Goal: Task Accomplishment & Management: Use online tool/utility

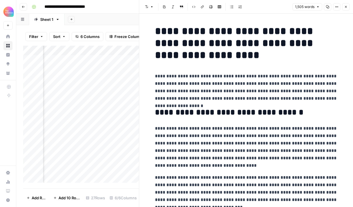
scroll to position [0, 30]
click at [345, 6] on icon "button" at bounding box center [345, 6] width 3 height 3
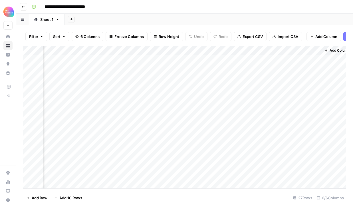
click at [25, 8] on icon "button" at bounding box center [23, 6] width 3 height 3
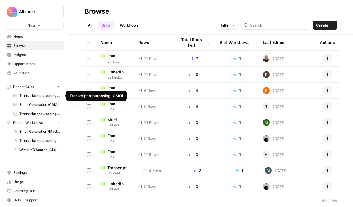
click at [50, 96] on span "Transcript repurposing (CMO)" at bounding box center [40, 95] width 42 height 5
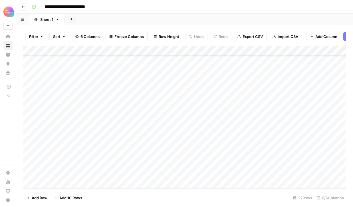
scroll to position [138, 0]
click at [77, 114] on div "Add Column" at bounding box center [184, 117] width 323 height 143
click at [85, 154] on div "Add Column" at bounding box center [184, 117] width 323 height 143
click at [67, 181] on div "Add Column" at bounding box center [184, 117] width 323 height 143
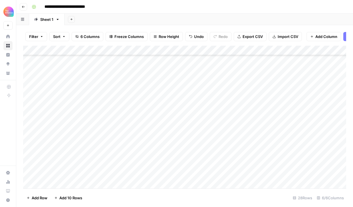
scroll to position [148, 0]
click at [63, 172] on div "Add Column" at bounding box center [184, 117] width 323 height 143
type textarea "**********"
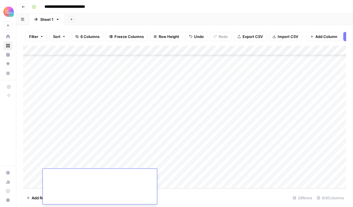
click at [130, 162] on div "Add Column" at bounding box center [184, 117] width 323 height 143
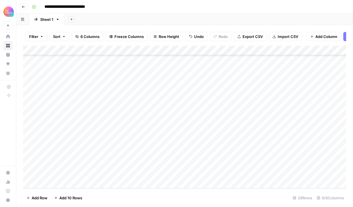
click at [122, 176] on div "Add Column" at bounding box center [184, 117] width 323 height 143
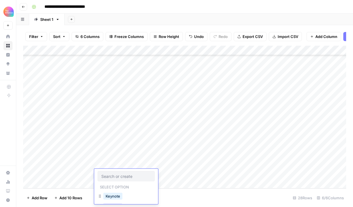
scroll to position [13, 0]
click at [117, 195] on button "Podcast" at bounding box center [112, 193] width 19 height 7
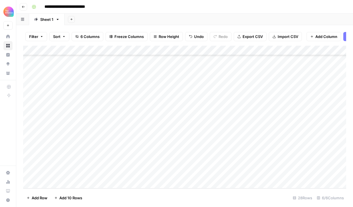
click at [172, 173] on div "Add Column" at bounding box center [184, 117] width 323 height 143
click at [62, 196] on span "Add 10 Rows" at bounding box center [70, 198] width 23 height 6
